Goal: Check status: Check status

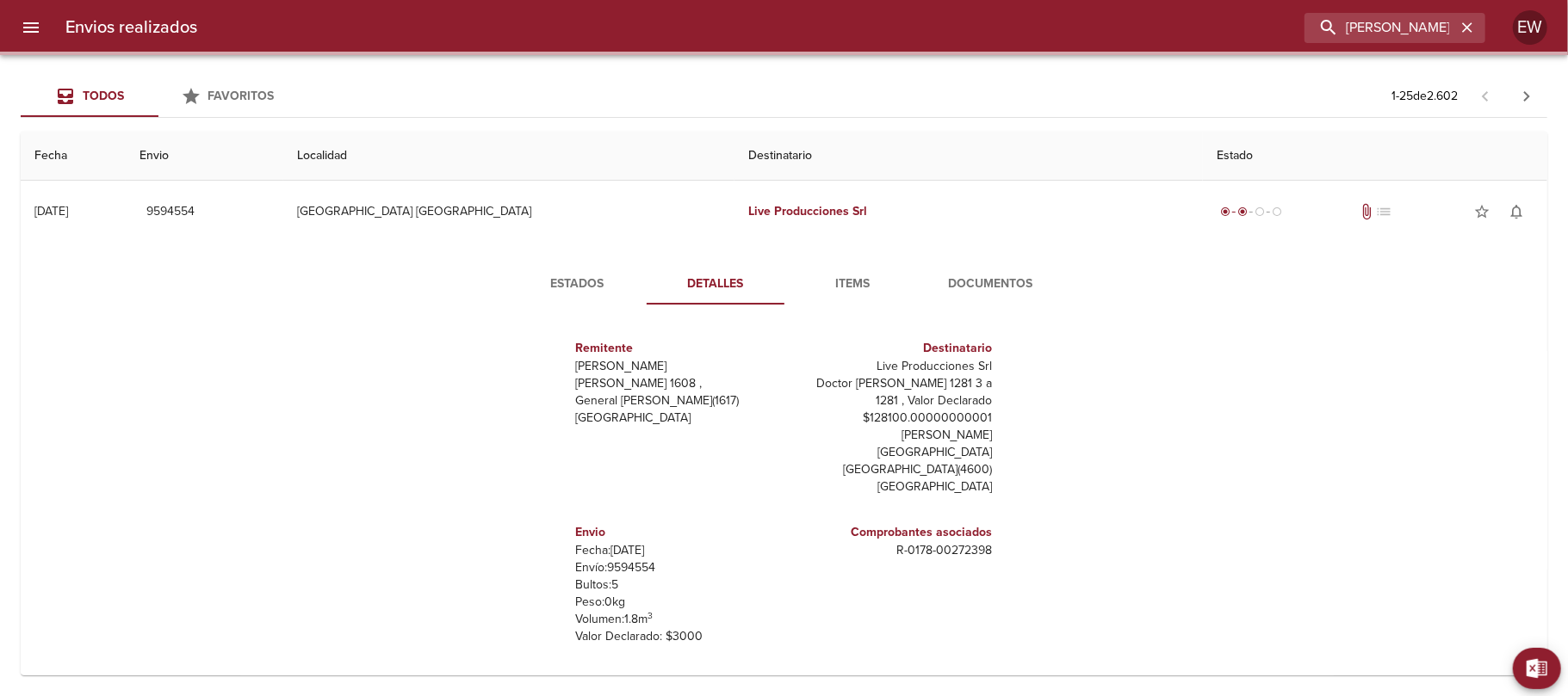
scroll to position [42, 0]
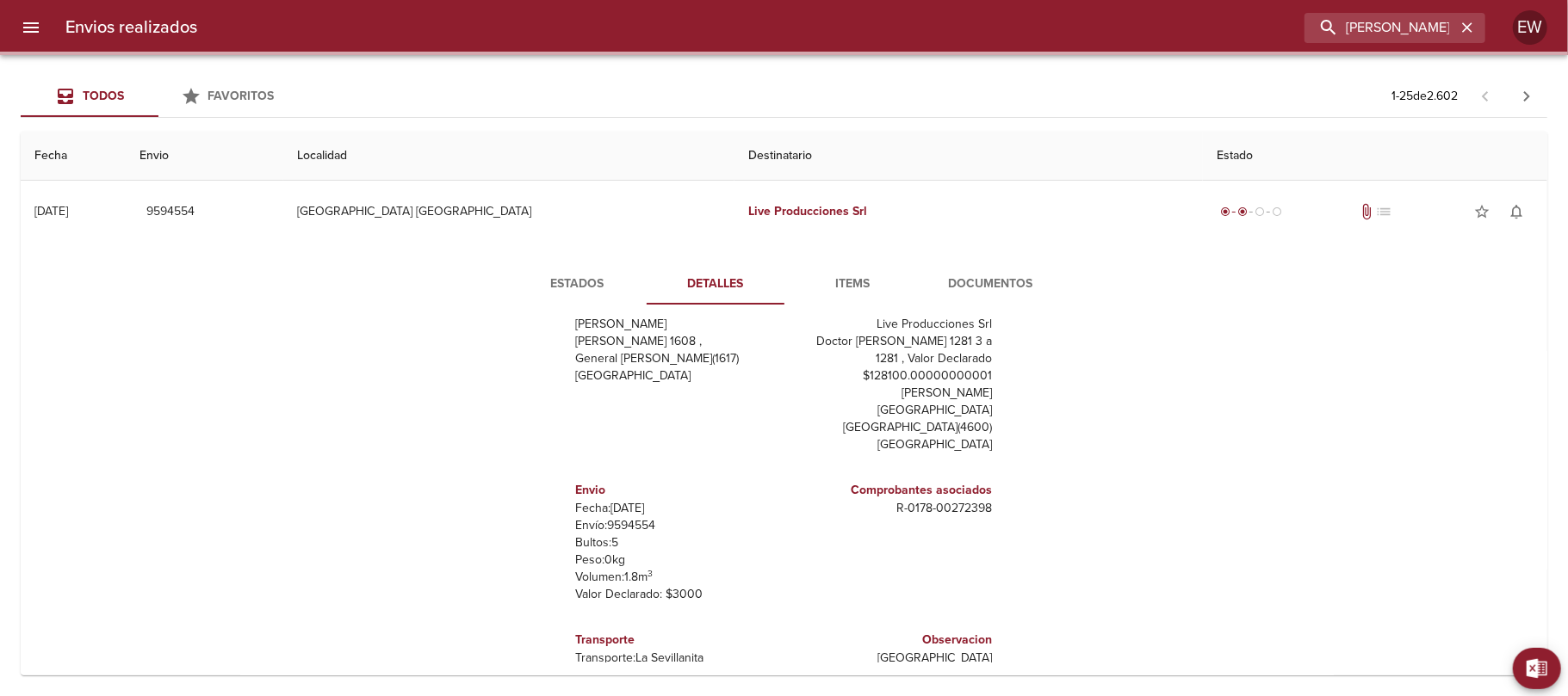
type input "[PERSON_NAME]"
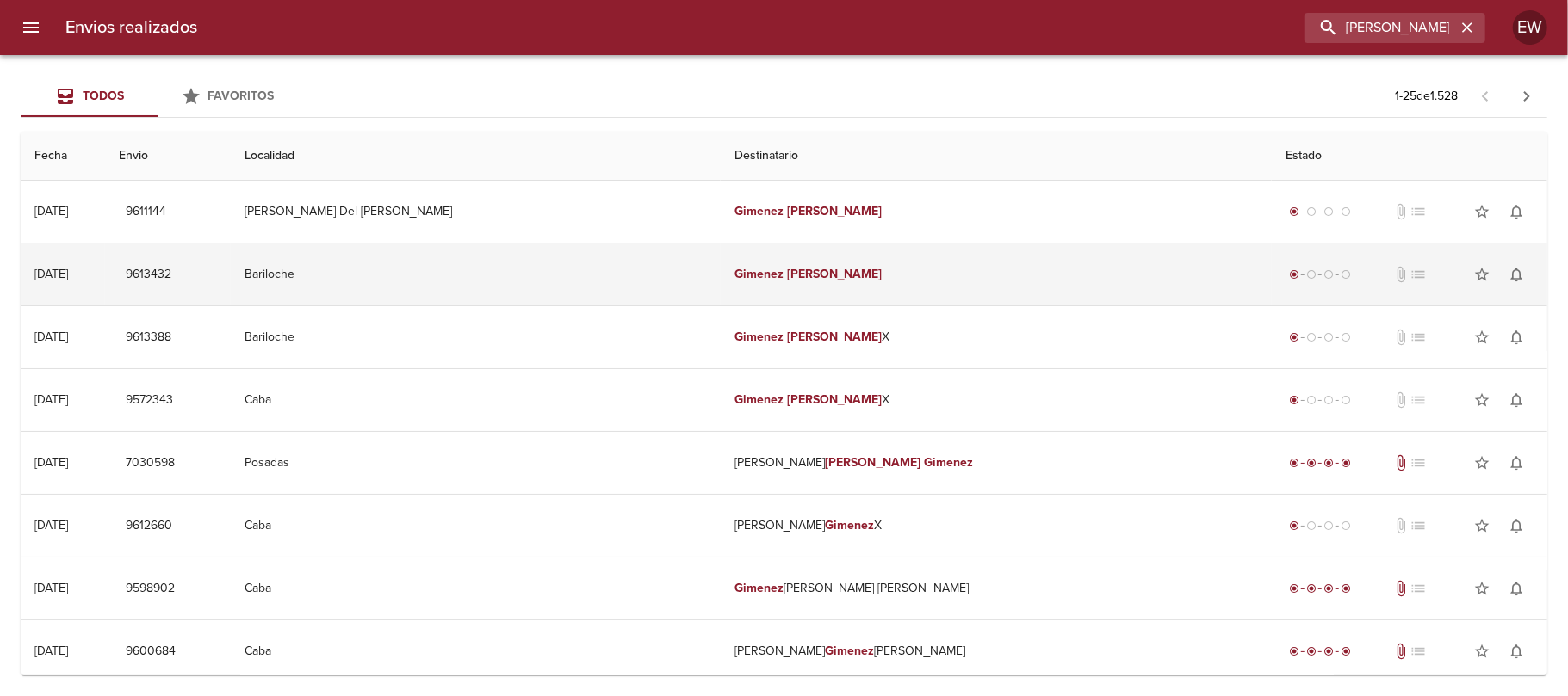
click at [883, 290] on td "[PERSON_NAME]" at bounding box center [996, 274] width 551 height 62
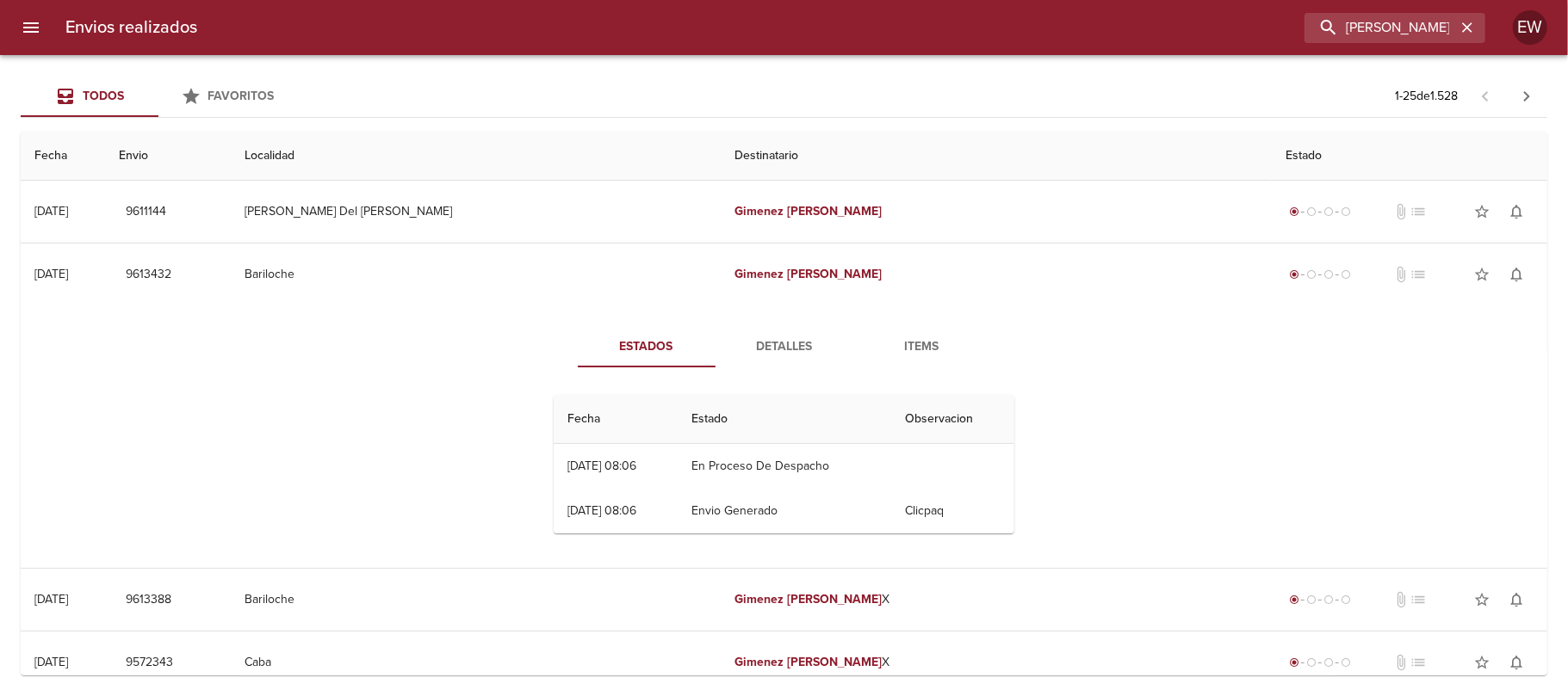
click at [768, 348] on span "Detalles" at bounding box center [784, 348] width 117 height 22
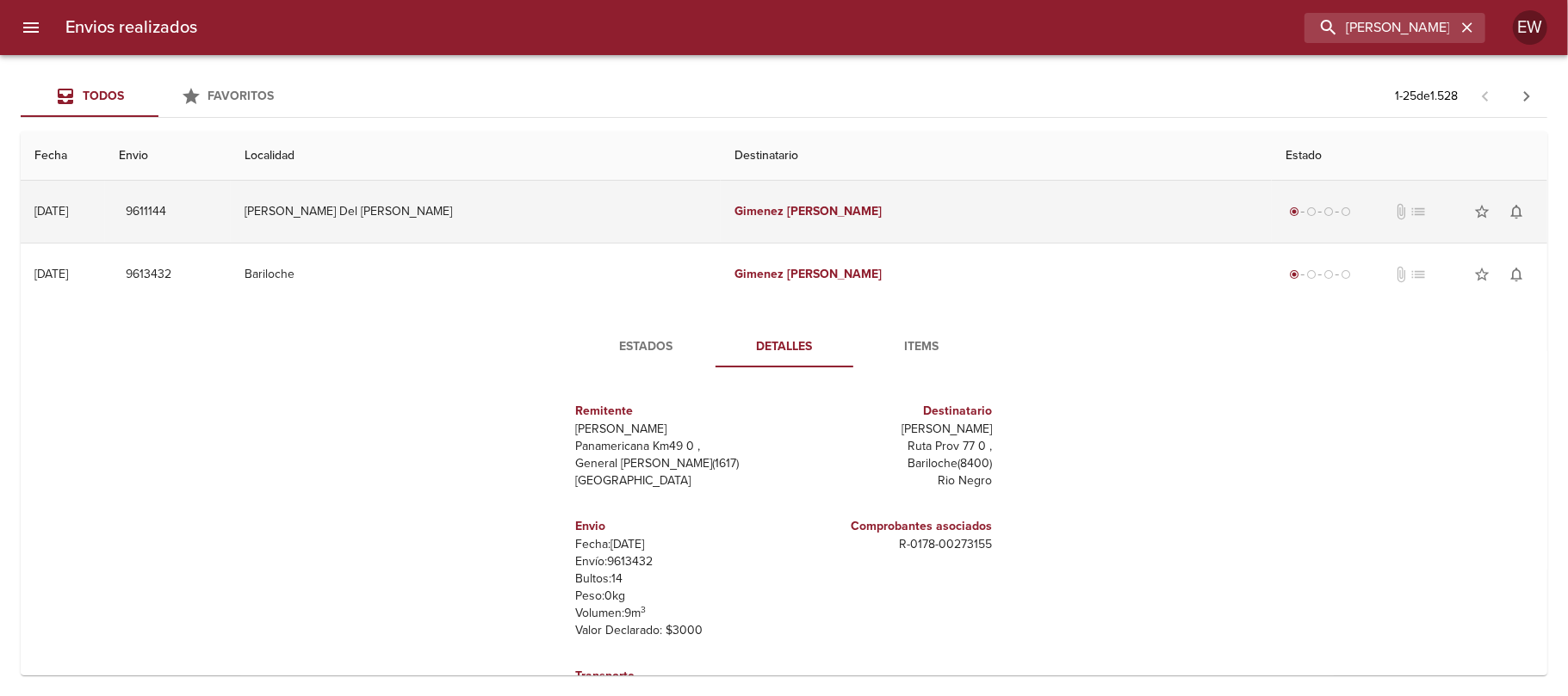
click at [806, 221] on td "[PERSON_NAME]" at bounding box center [996, 212] width 551 height 62
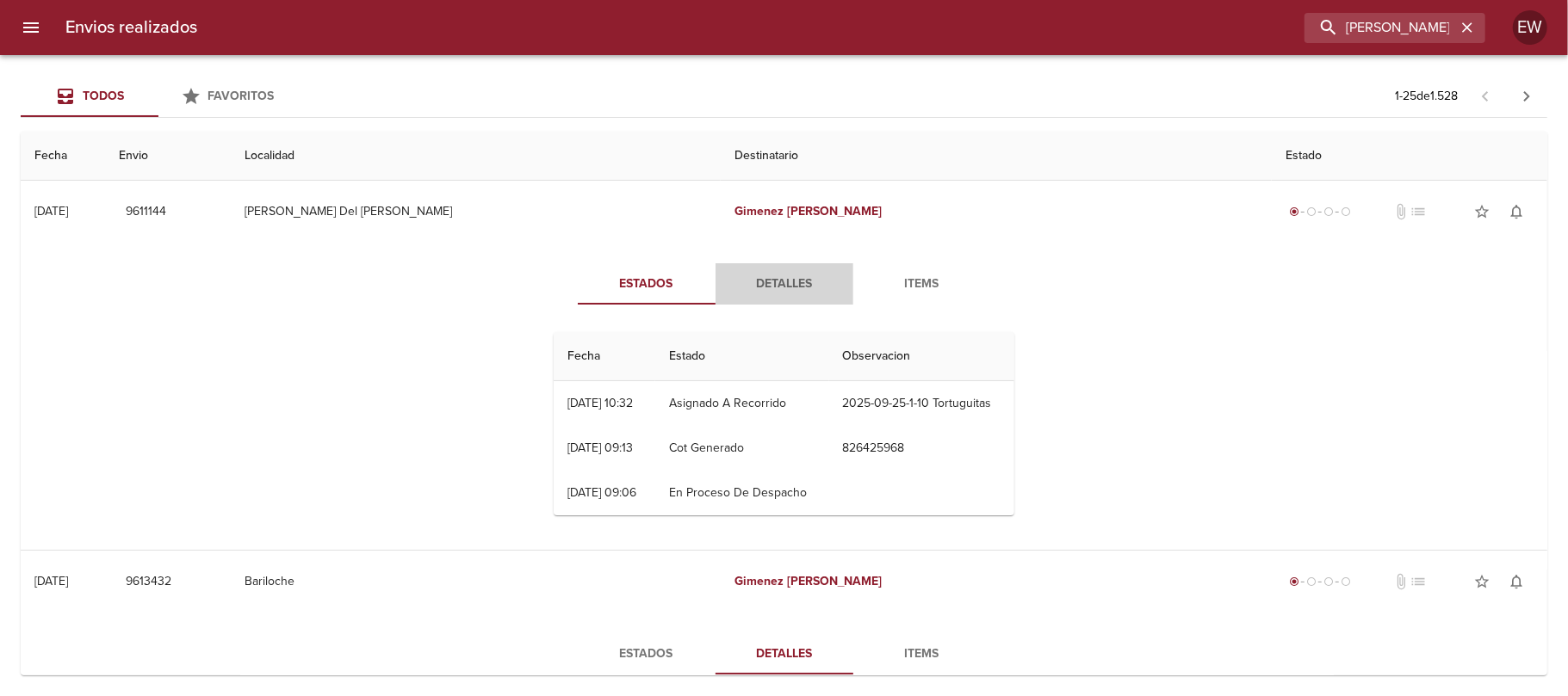
click at [781, 284] on span "Detalles" at bounding box center [784, 284] width 117 height 22
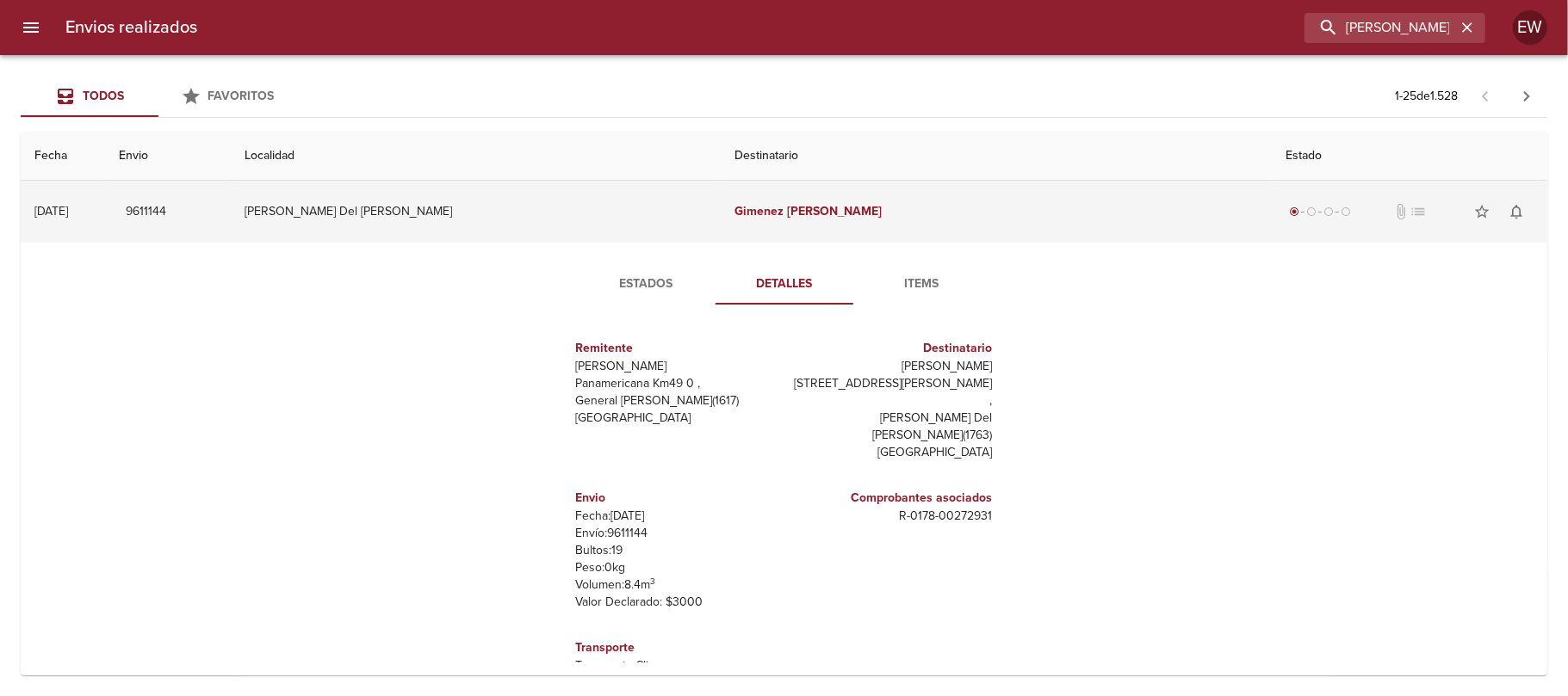
click at [772, 236] on td "[PERSON_NAME]" at bounding box center [996, 212] width 551 height 62
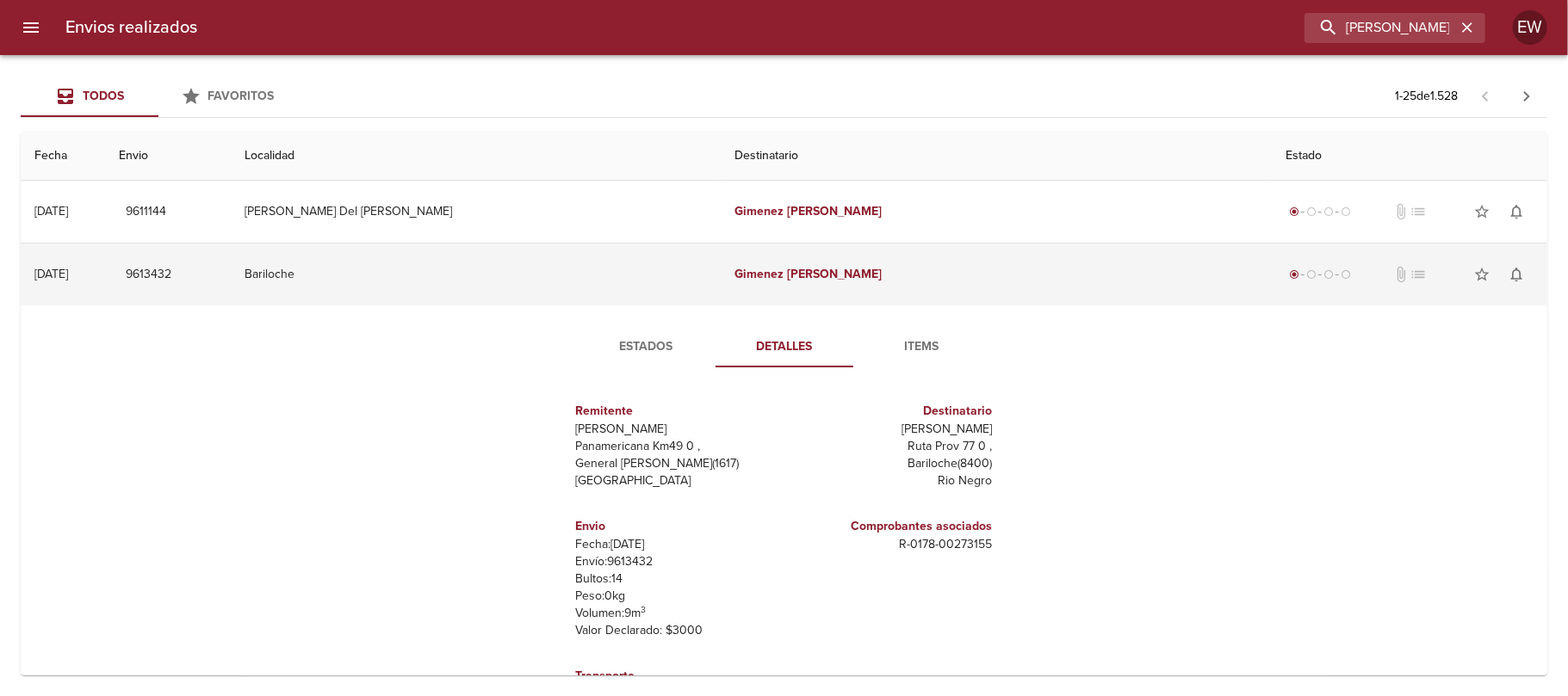
click at [748, 260] on td "[PERSON_NAME]" at bounding box center [996, 274] width 551 height 62
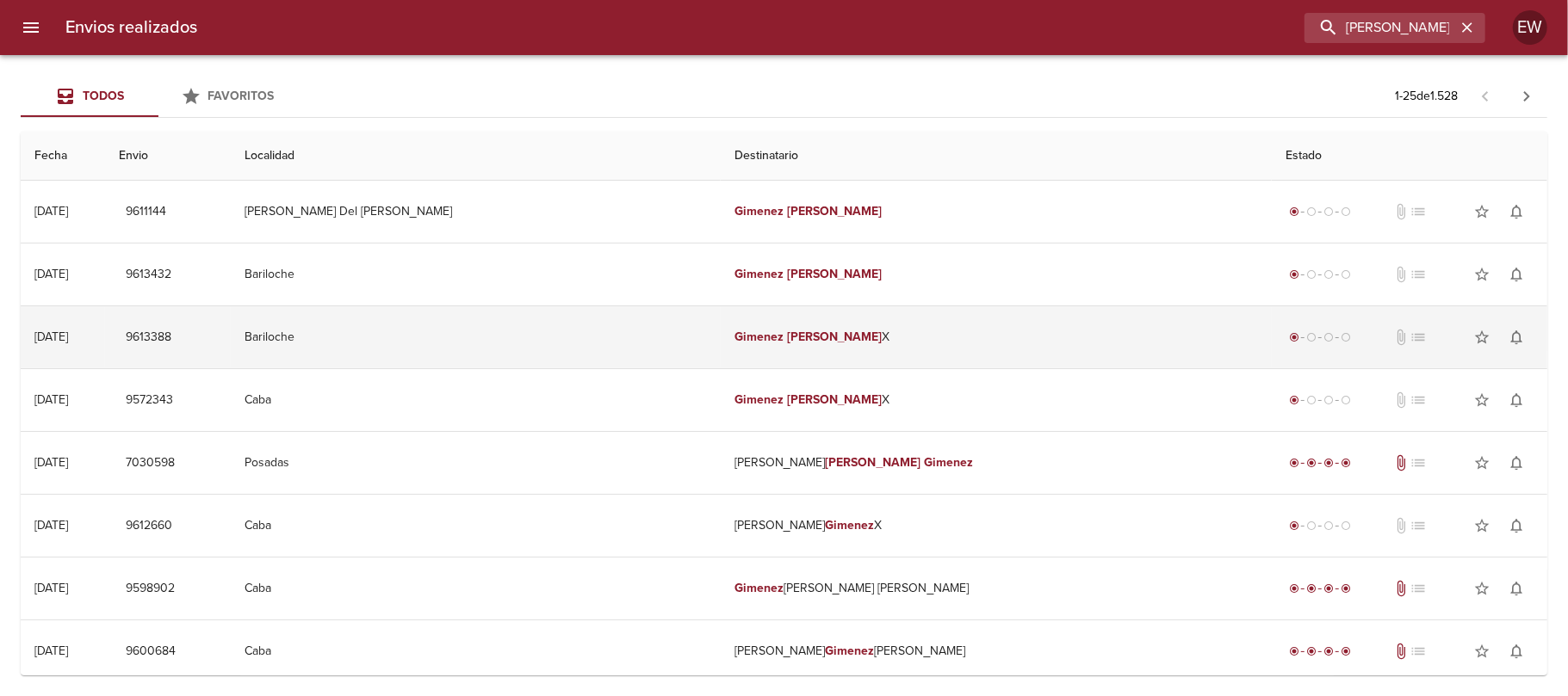
click at [787, 338] on em "[PERSON_NAME]" at bounding box center [834, 337] width 95 height 15
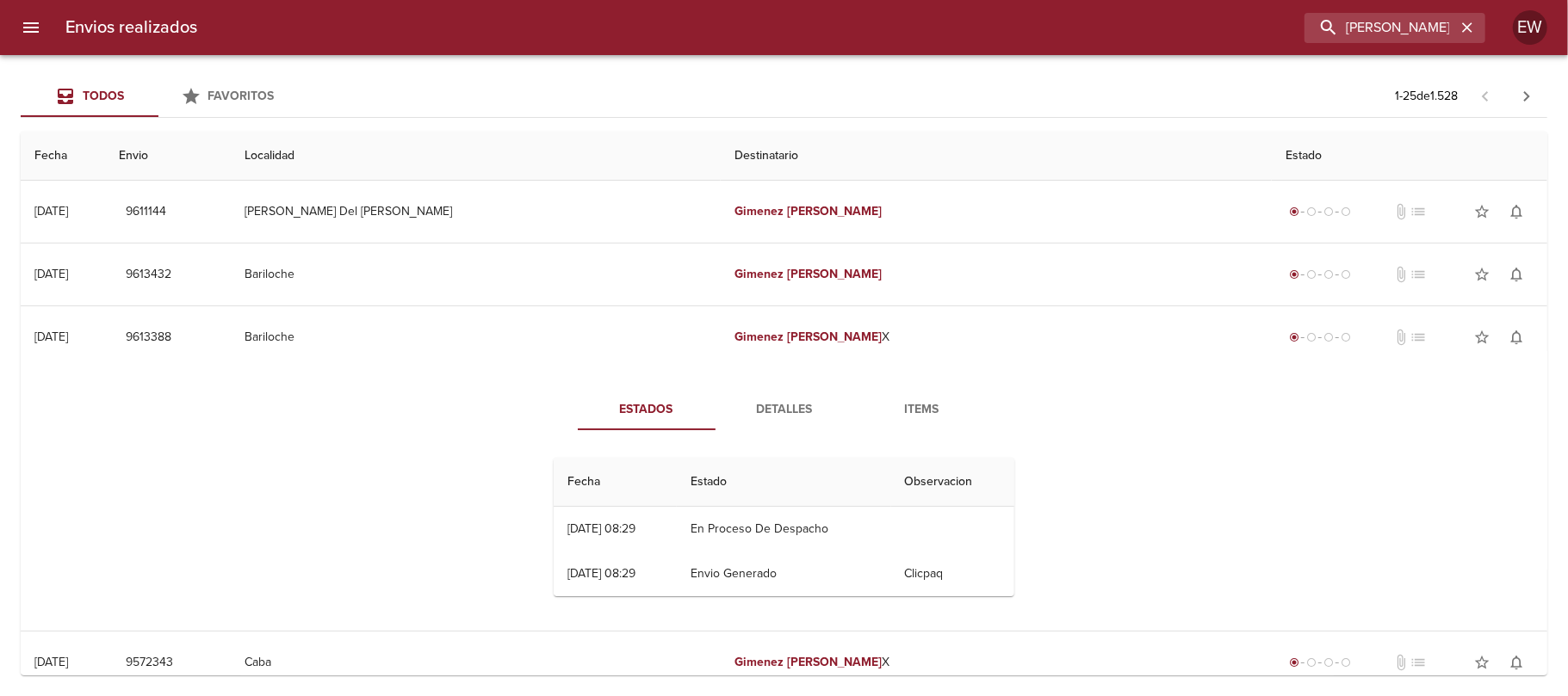
click at [763, 404] on span "Detalles" at bounding box center [784, 411] width 117 height 22
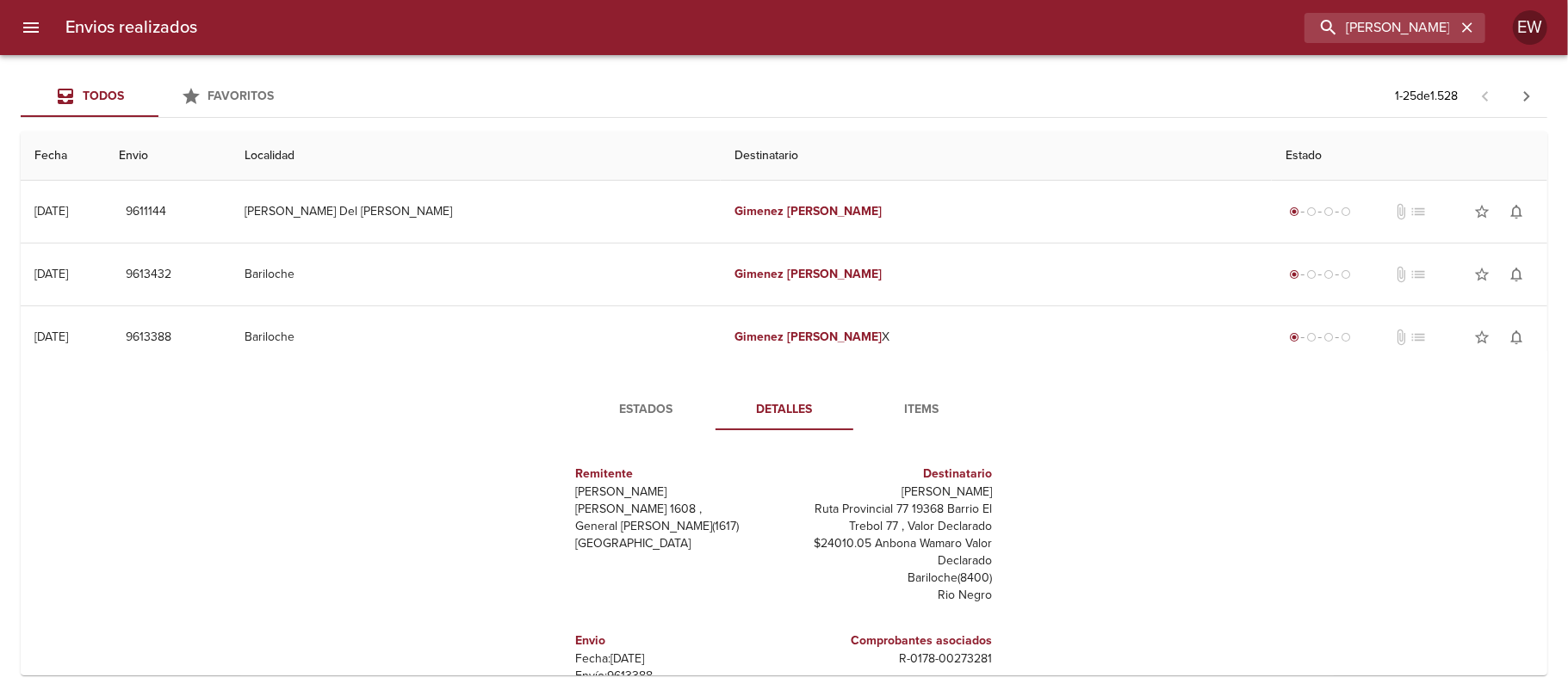
scroll to position [114, 0]
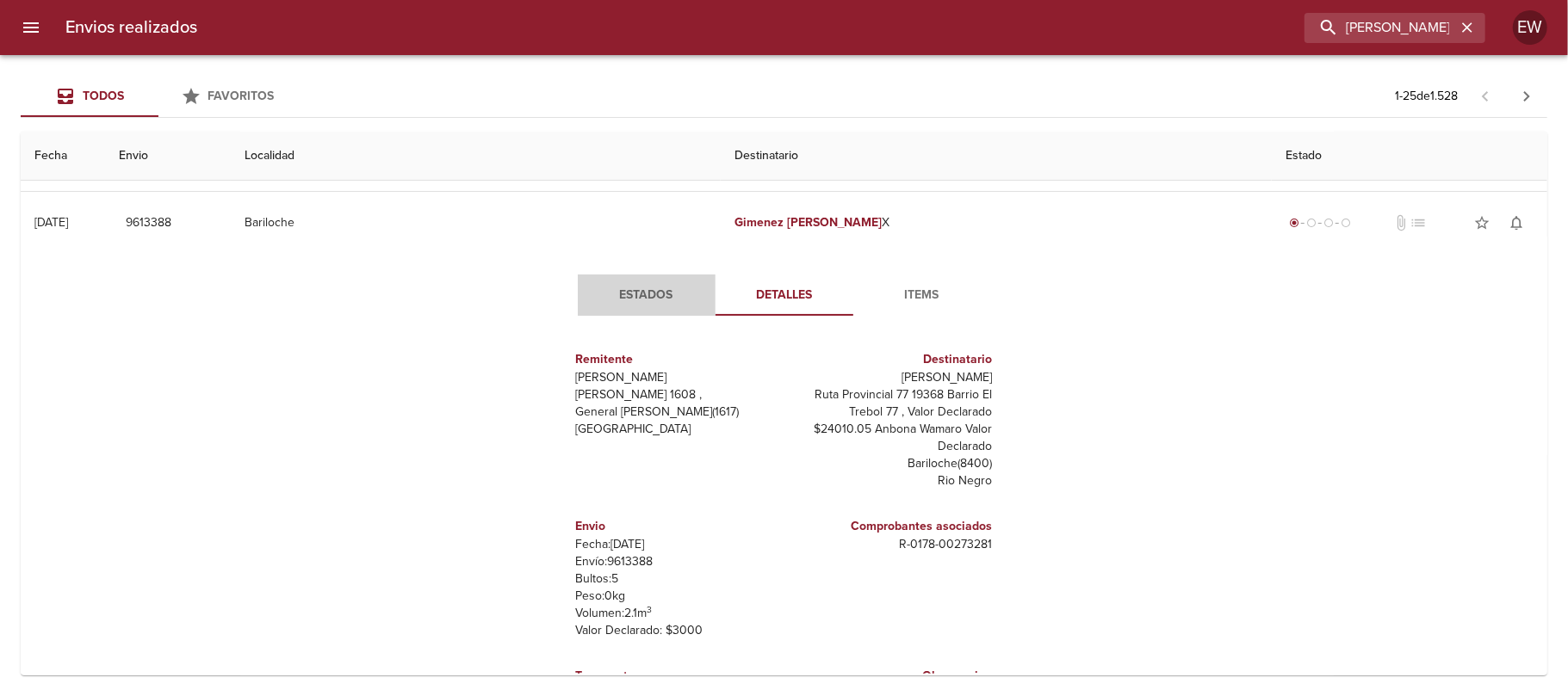
click at [646, 296] on span "Estados" at bounding box center [647, 295] width 117 height 22
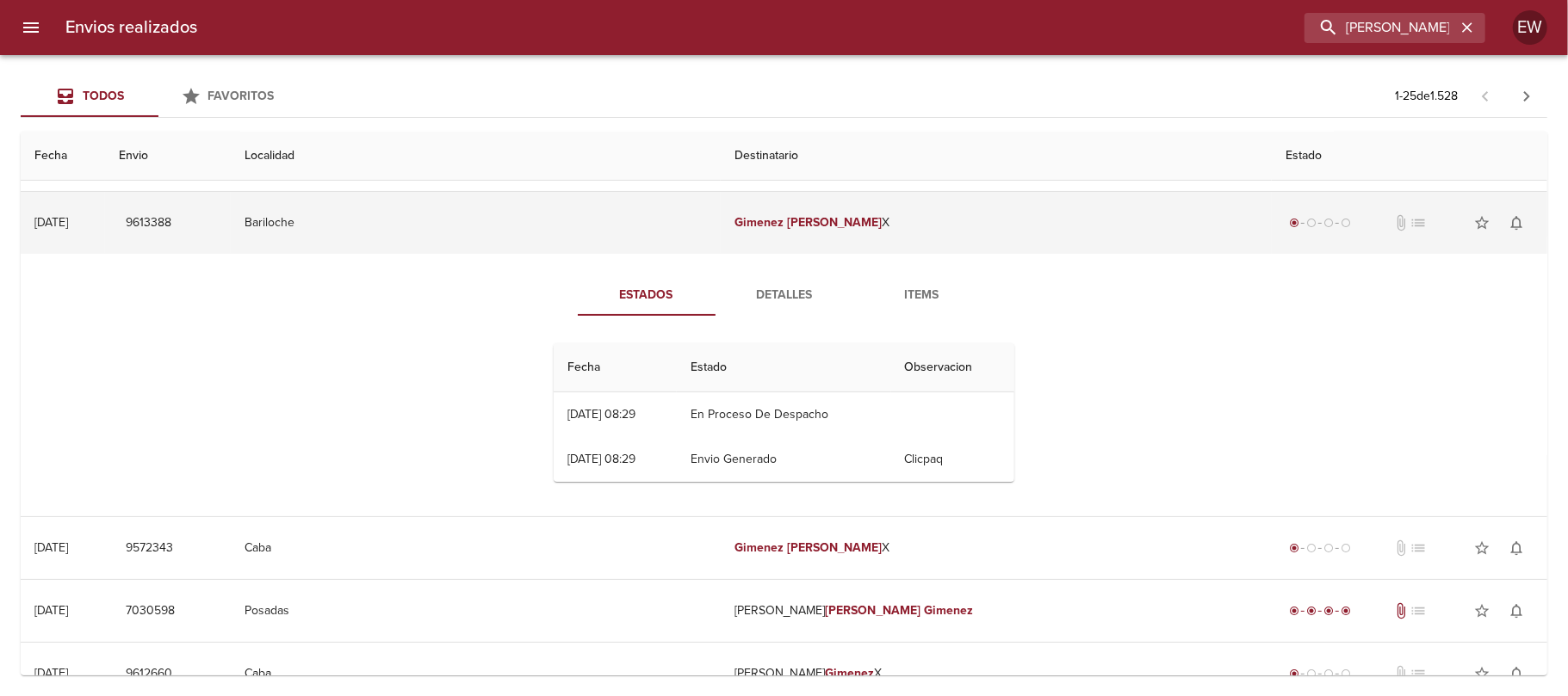
click at [682, 248] on td "Bariloche" at bounding box center [475, 223] width 489 height 62
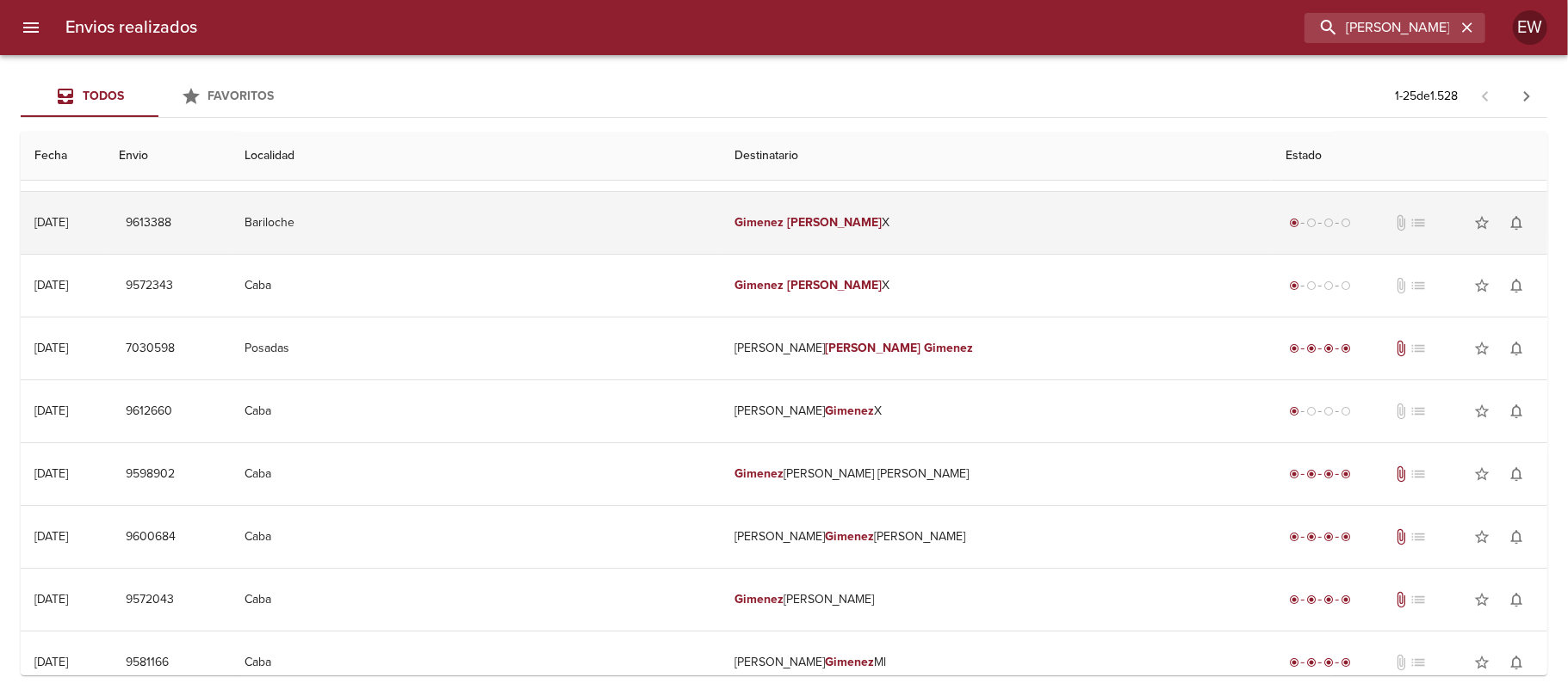
scroll to position [0, 0]
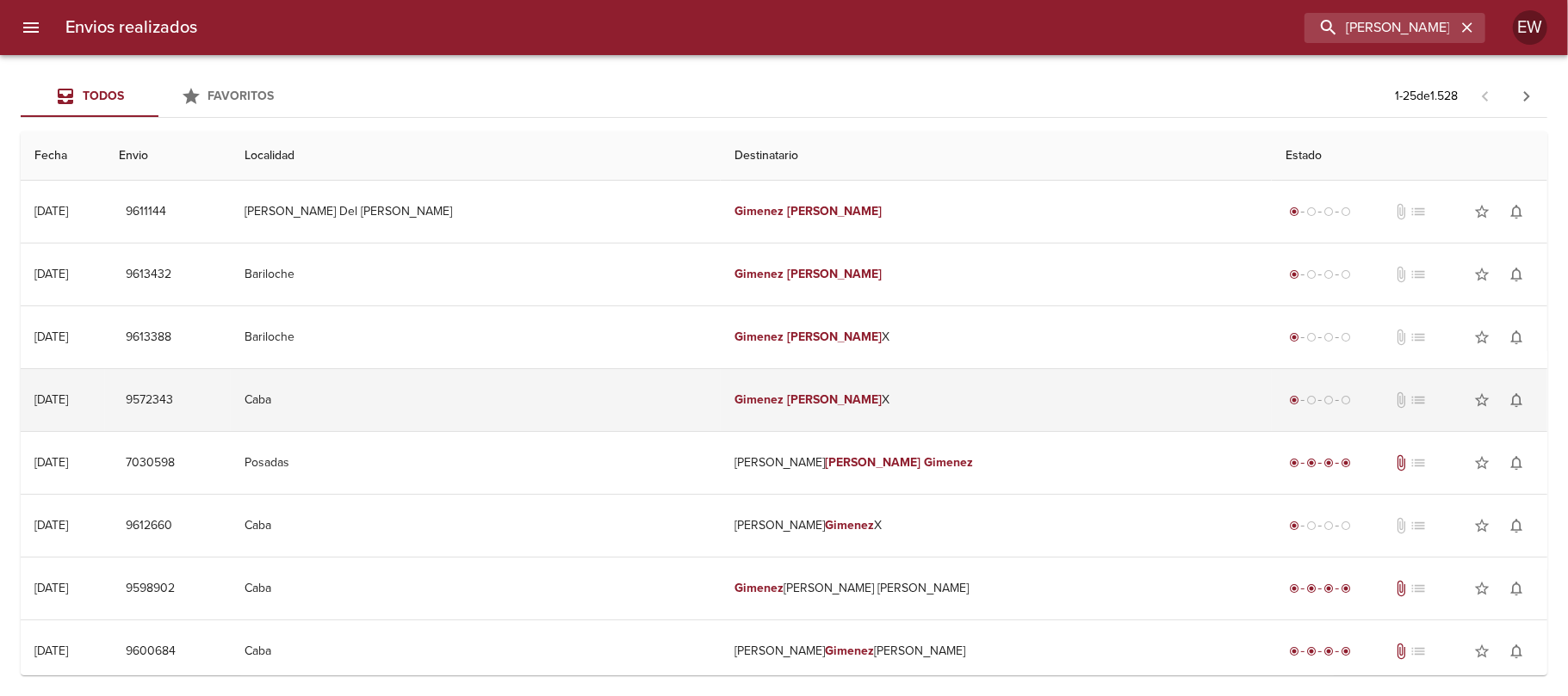
click at [649, 398] on td "Caba" at bounding box center [475, 401] width 489 height 62
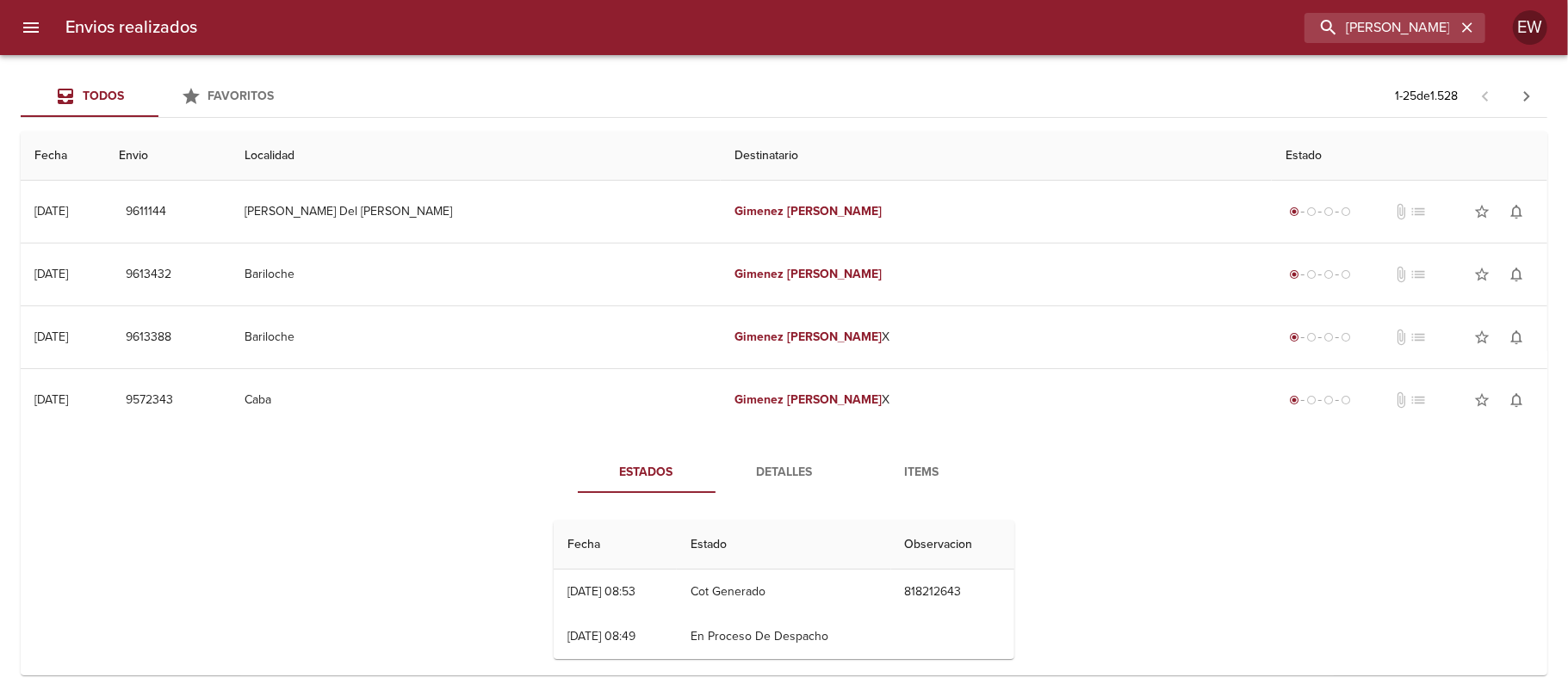
click at [765, 470] on span "Detalles" at bounding box center [784, 473] width 117 height 22
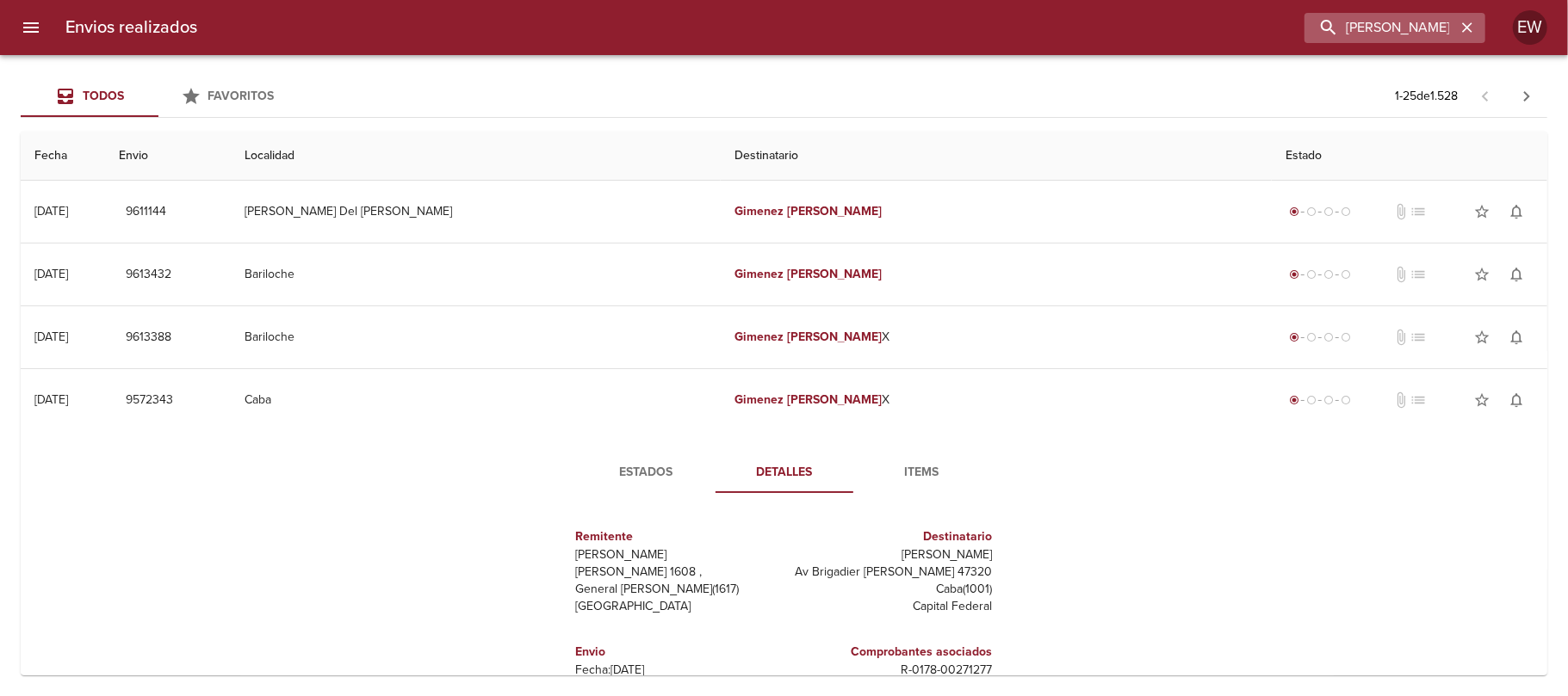
click at [1468, 33] on icon "button" at bounding box center [1466, 27] width 17 height 17
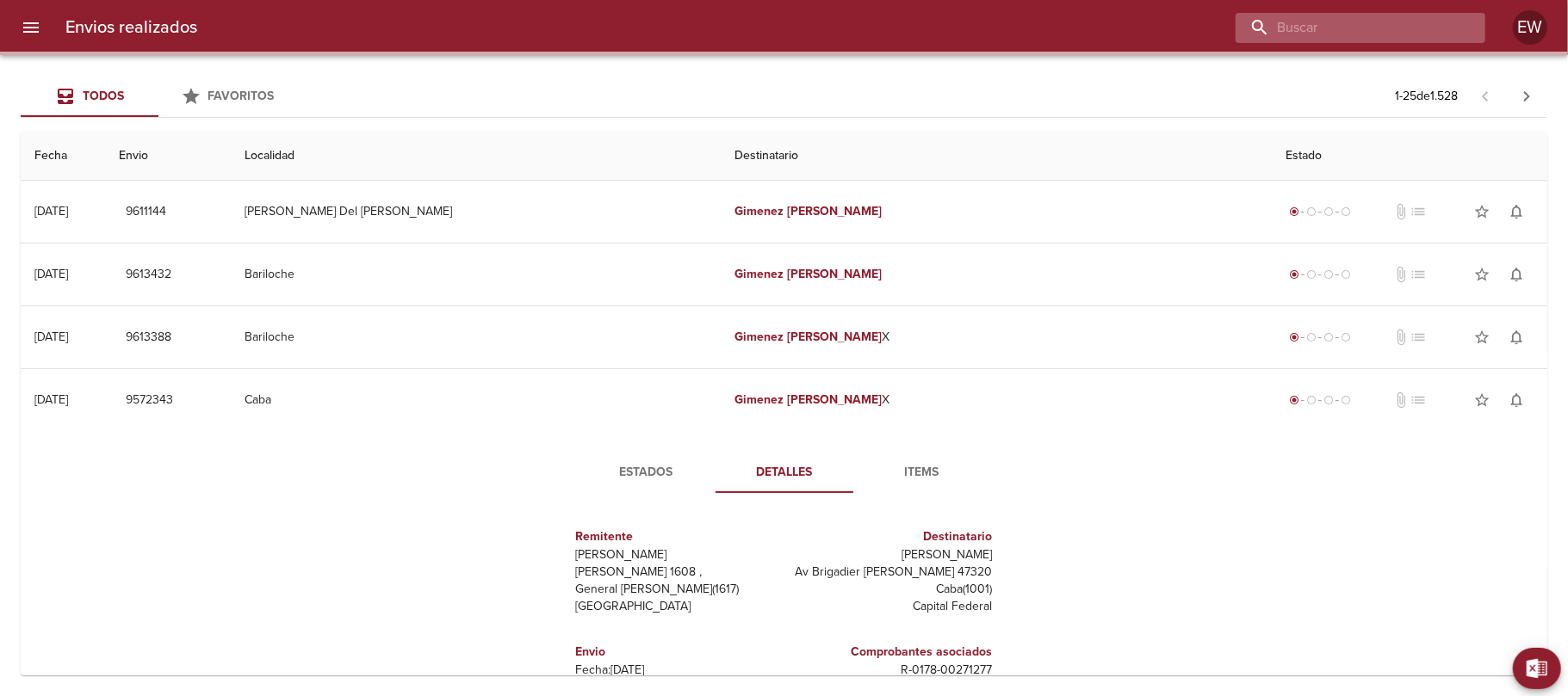
click at [1427, 31] on input "buscar" at bounding box center [1345, 27] width 220 height 30
paste input "[PERSON_NAME] ML"
type input "[PERSON_NAME] ML"
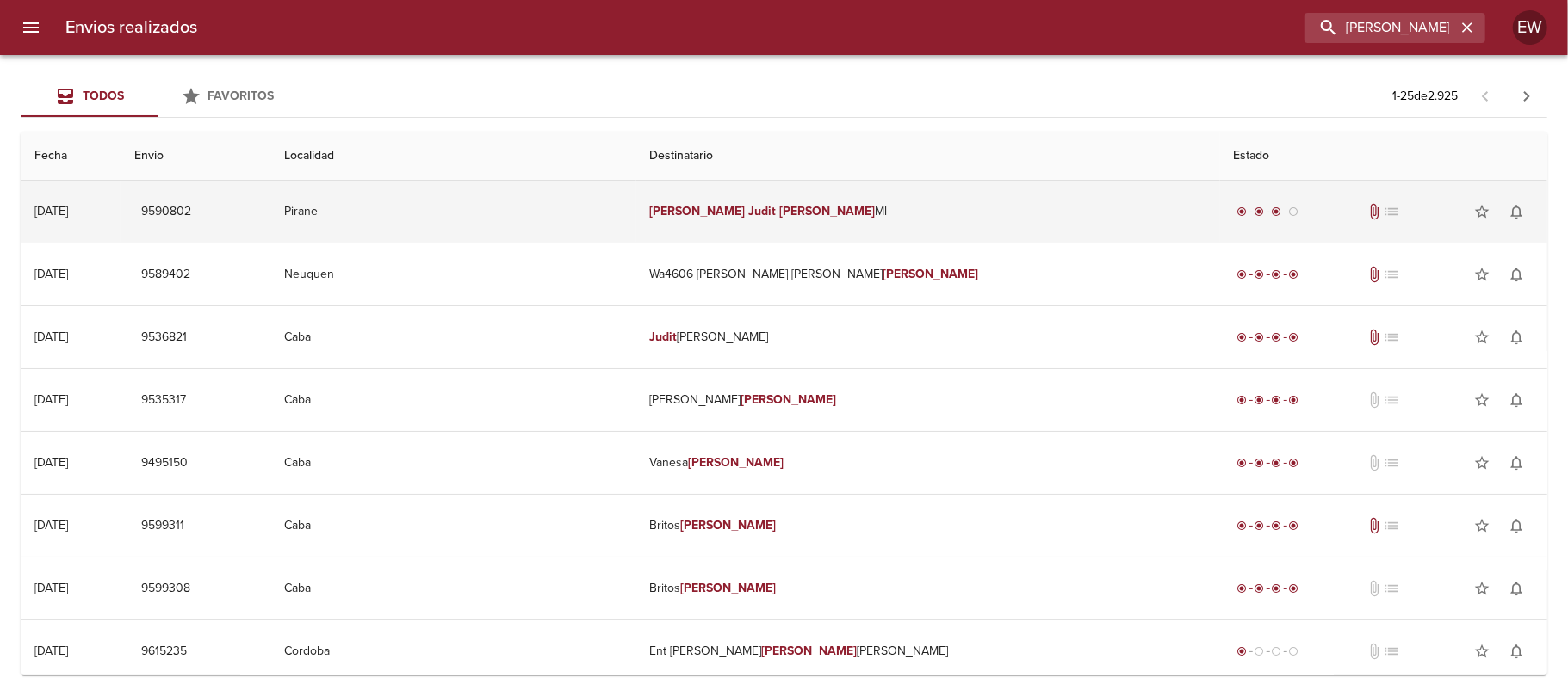
click at [970, 200] on td "[PERSON_NAME] [PERSON_NAME]" at bounding box center [928, 212] width 584 height 62
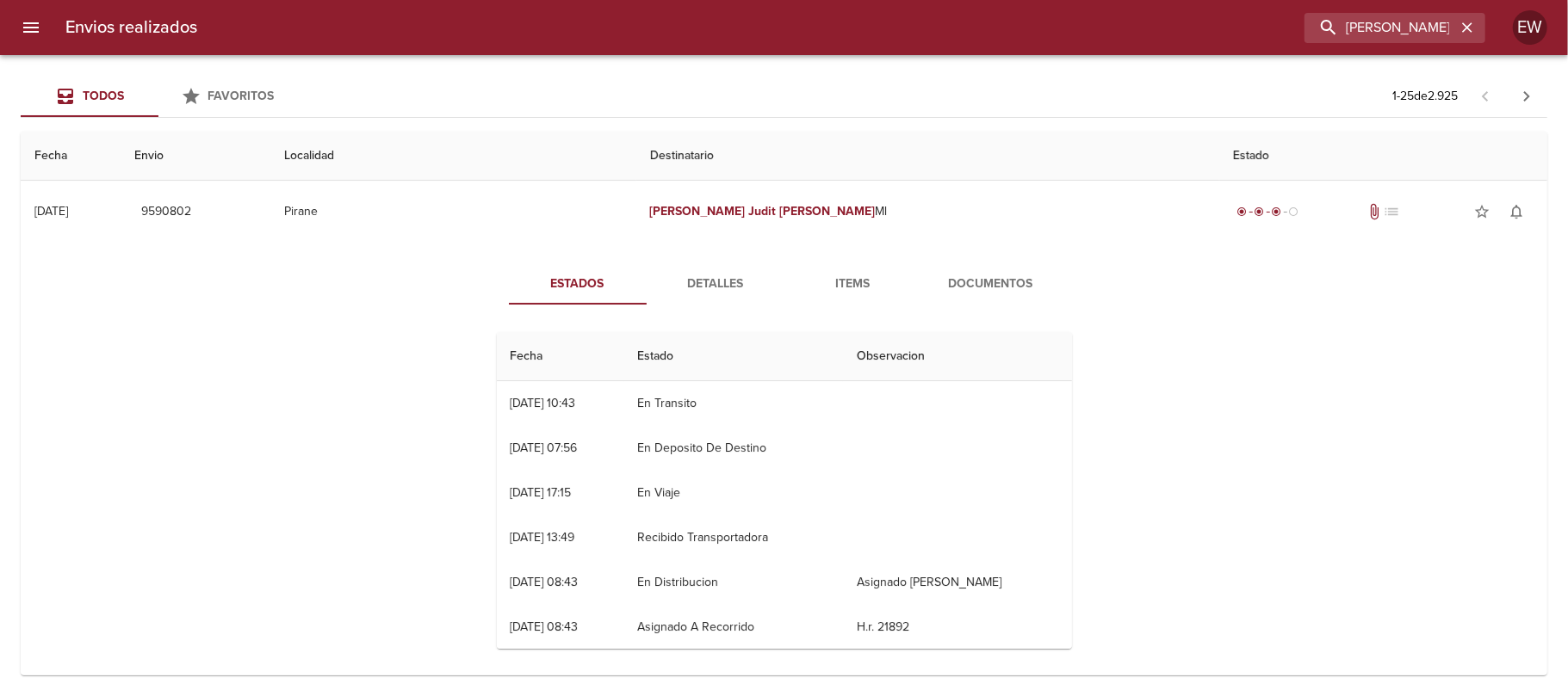
click at [693, 277] on span "Detalles" at bounding box center [715, 284] width 117 height 22
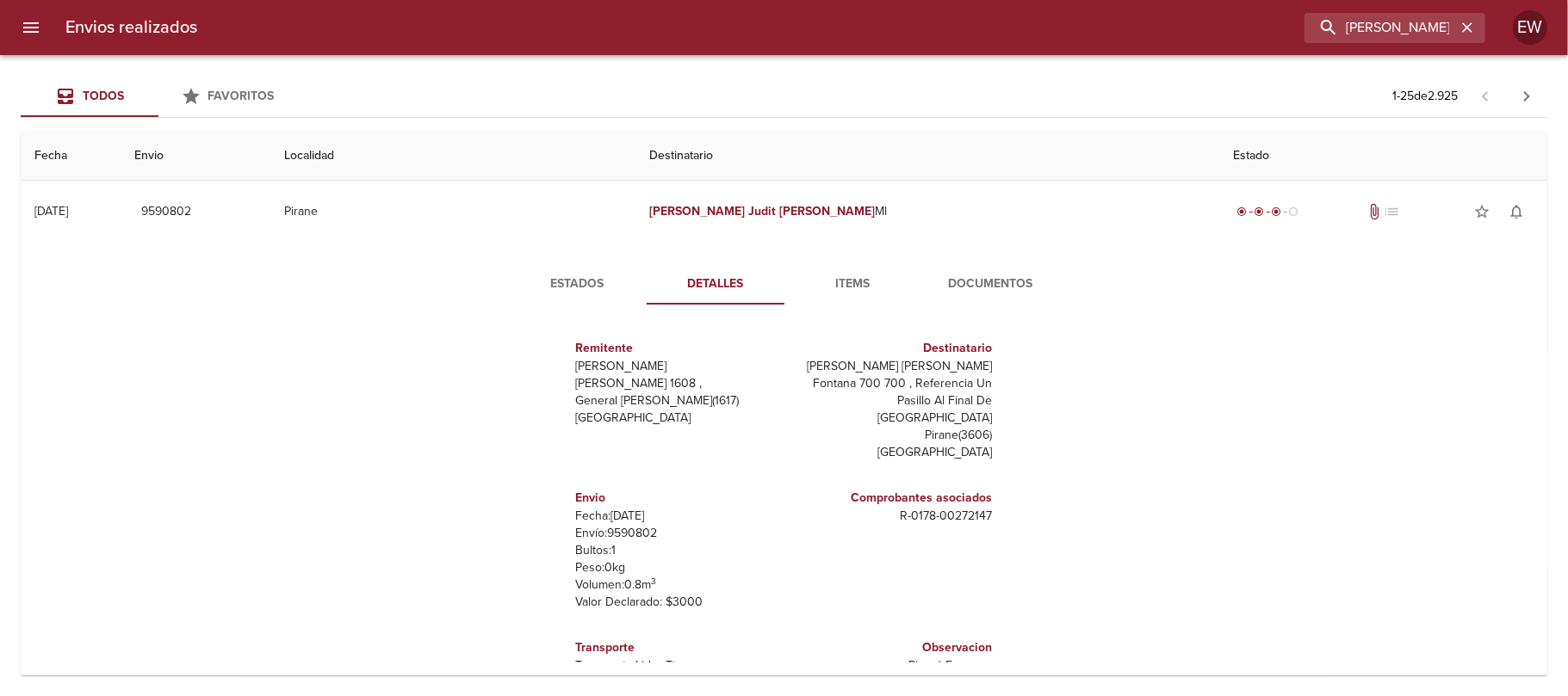
click at [566, 275] on span "Estados" at bounding box center [577, 284] width 117 height 22
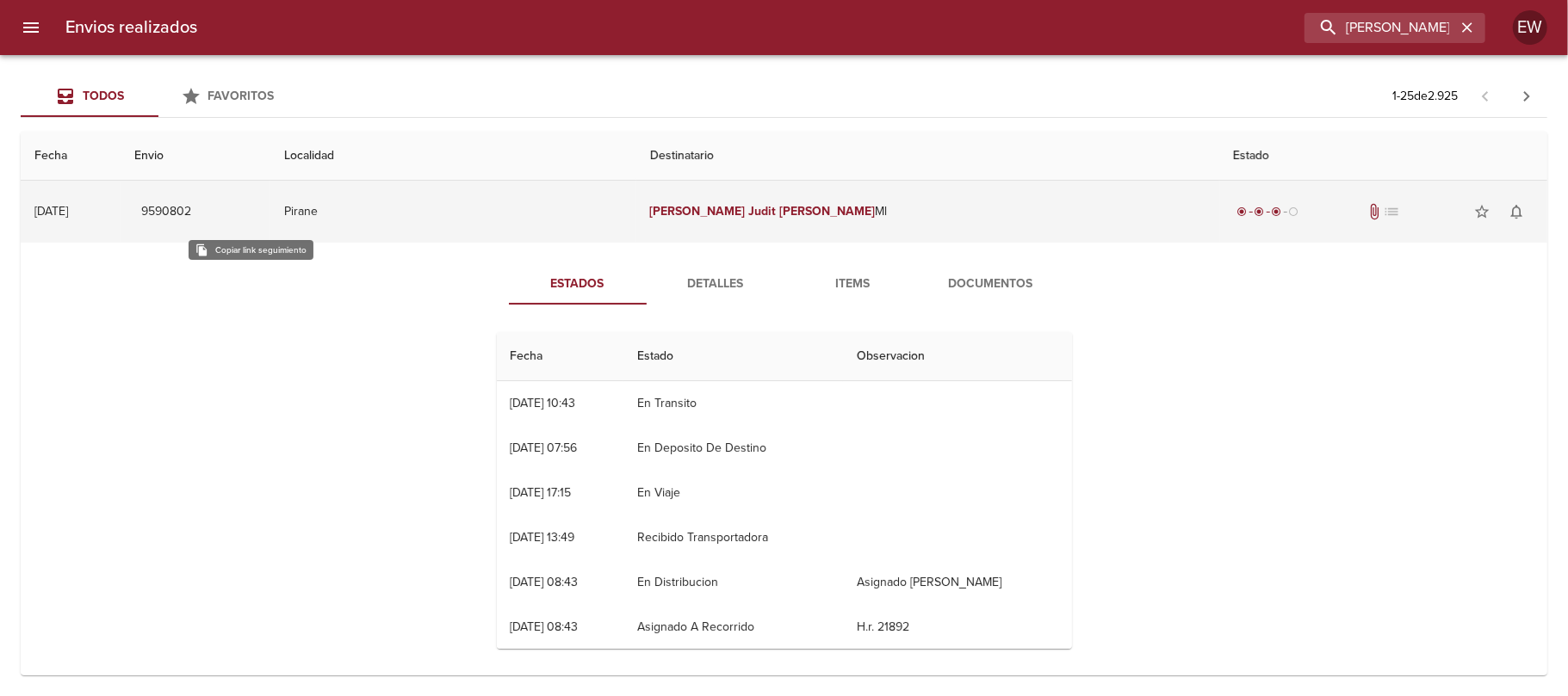
drag, startPoint x: 242, startPoint y: 211, endPoint x: 259, endPoint y: 231, distance: 26.2
click at [191, 211] on span "9590802" at bounding box center [166, 212] width 50 height 22
